Goal: Task Accomplishment & Management: Complete application form

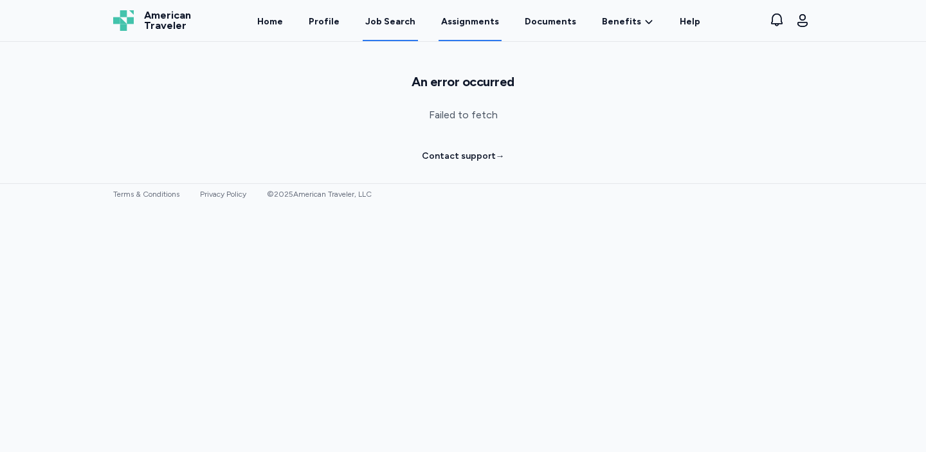
click at [469, 26] on link "Assignments" at bounding box center [470, 21] width 63 height 40
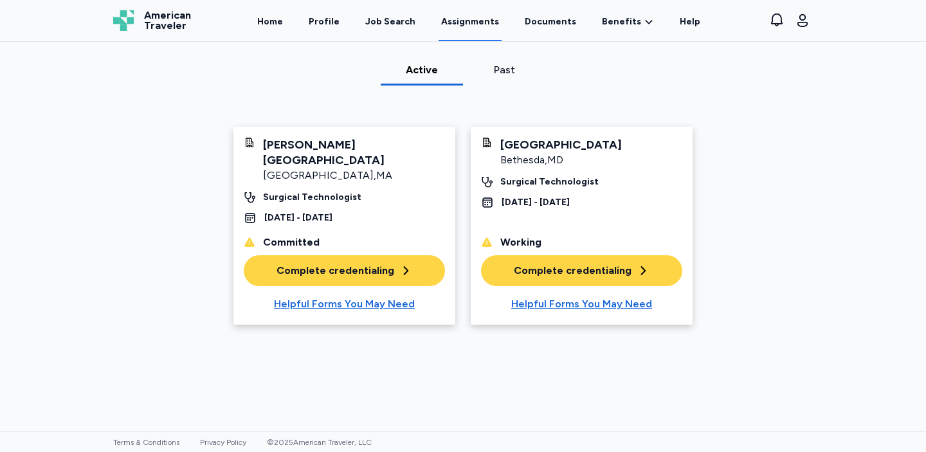
click at [358, 275] on div "Complete credentialing" at bounding box center [345, 270] width 136 height 15
